Goal: Find specific page/section: Find specific page/section

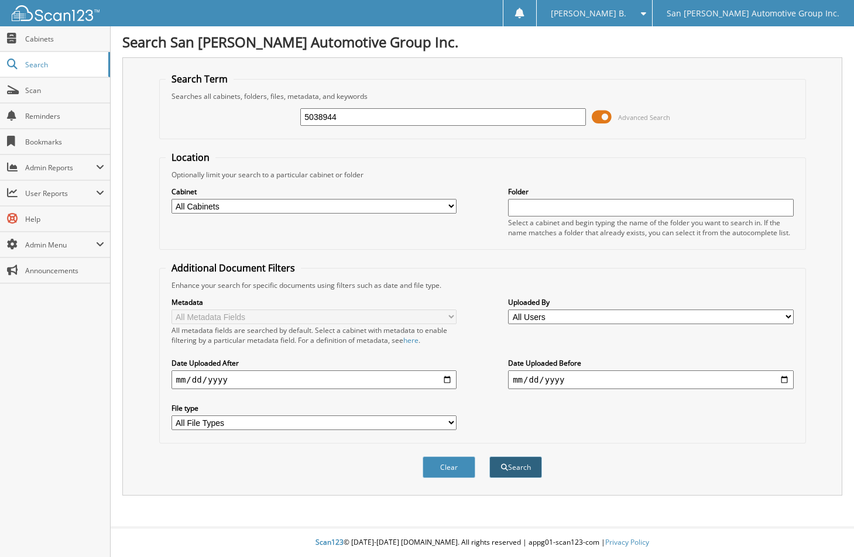
type input "5038944"
click at [521, 462] on button "Search" at bounding box center [516, 468] width 53 height 22
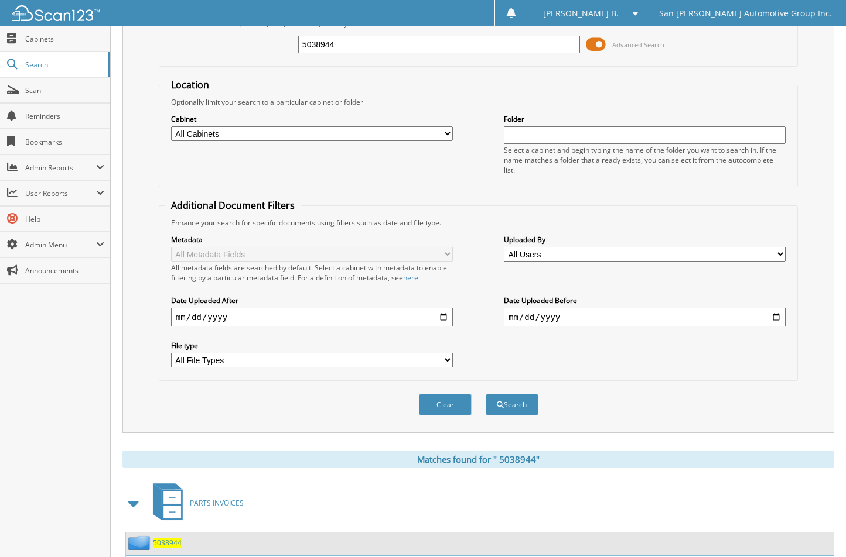
scroll to position [153, 0]
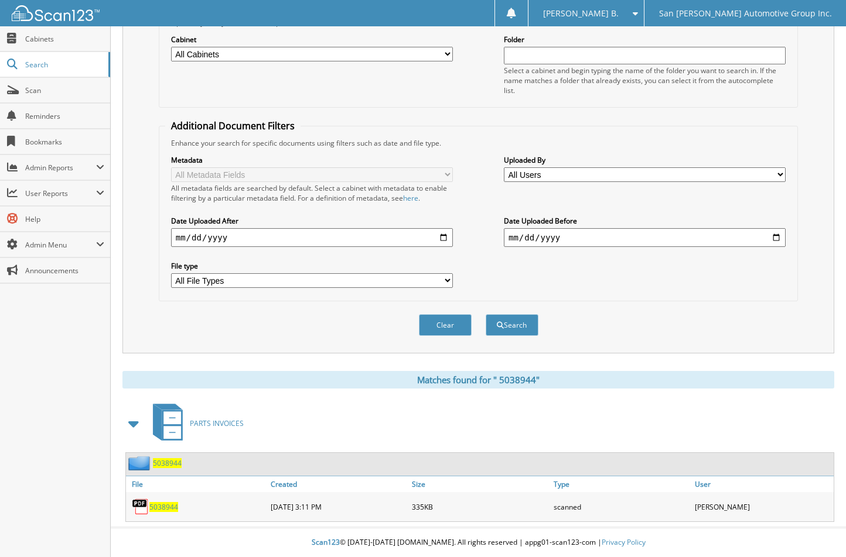
click at [162, 506] on span "5 0 3 8 9 4 4" at bounding box center [163, 507] width 29 height 10
click at [442, 326] on button "Clear" at bounding box center [445, 325] width 53 height 22
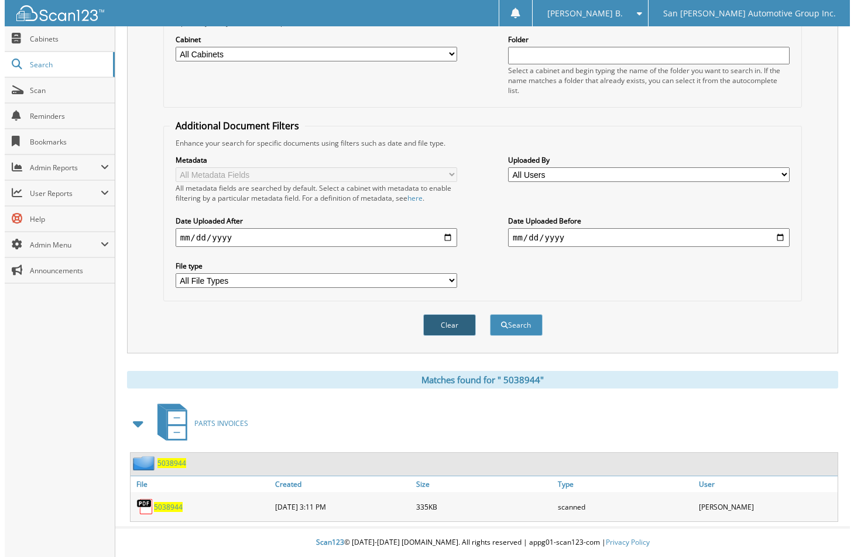
scroll to position [0, 0]
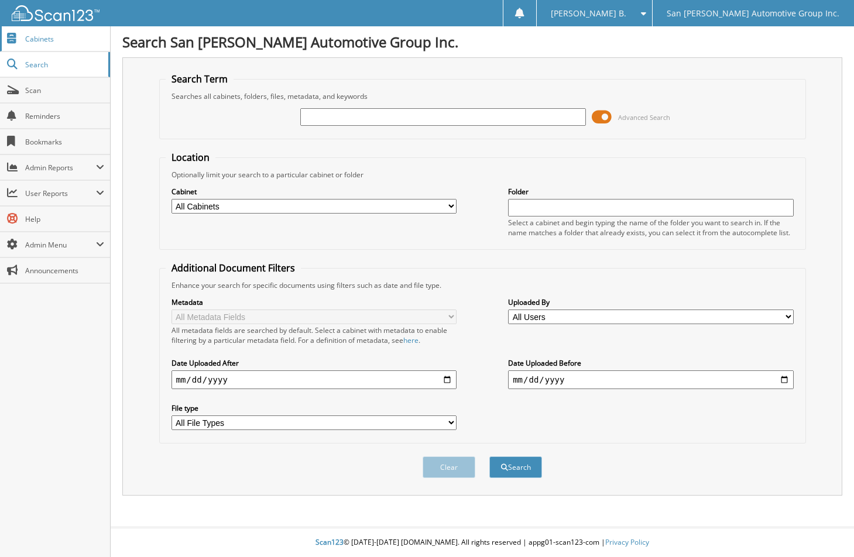
click at [50, 41] on span "Cabinets" at bounding box center [64, 39] width 79 height 10
